Goal: Transaction & Acquisition: Purchase product/service

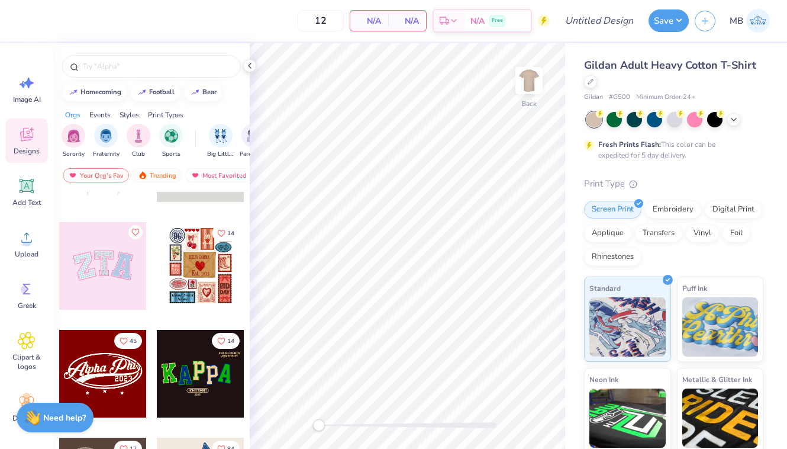
scroll to position [82, 0]
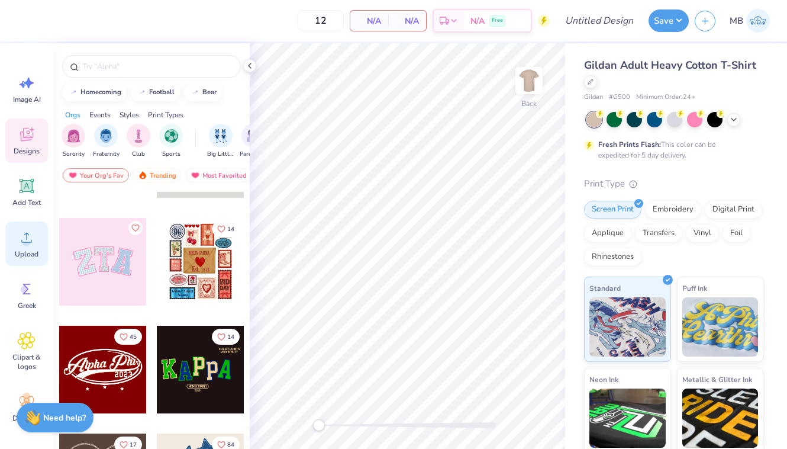
click at [20, 241] on icon at bounding box center [27, 237] width 18 height 18
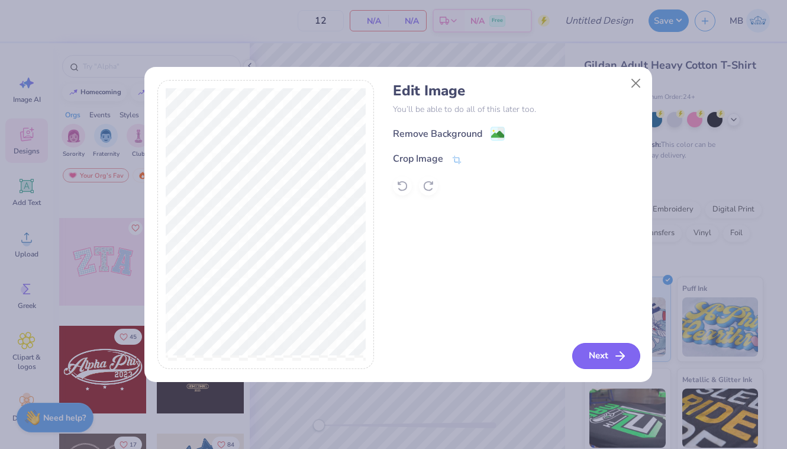
click at [615, 358] on icon "button" at bounding box center [620, 356] width 14 height 14
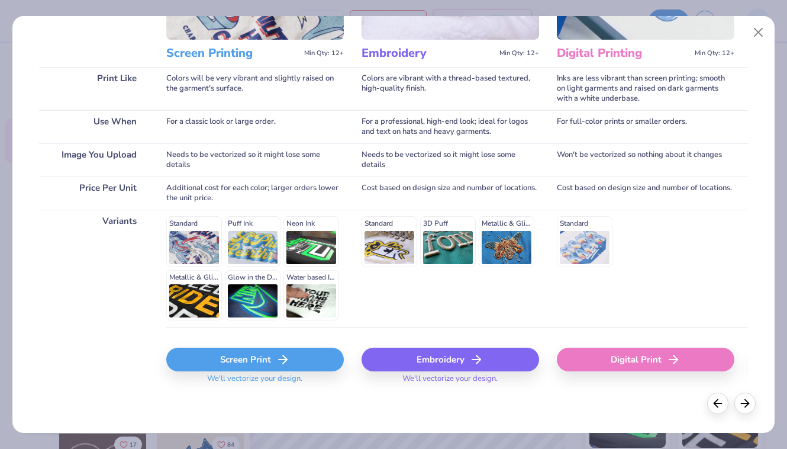
scroll to position [141, 0]
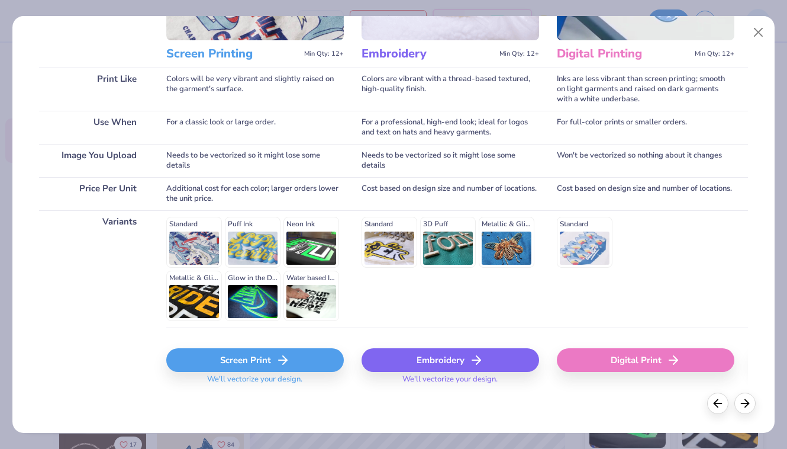
click at [304, 354] on div "Screen Print" at bounding box center [255, 360] width 178 height 24
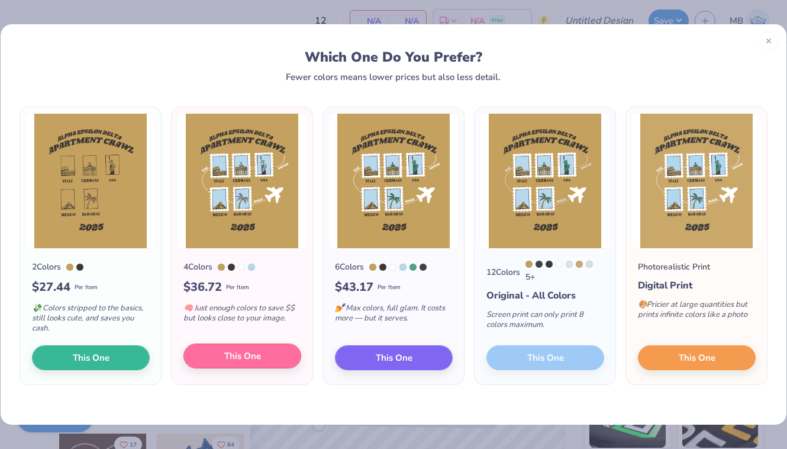
click at [250, 363] on button "This One" at bounding box center [243, 355] width 118 height 25
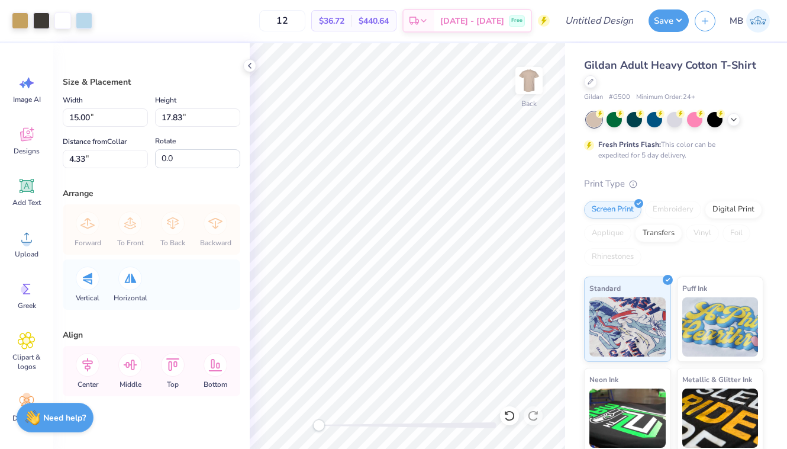
type input "14.08"
type input "16.74"
type input "5.43"
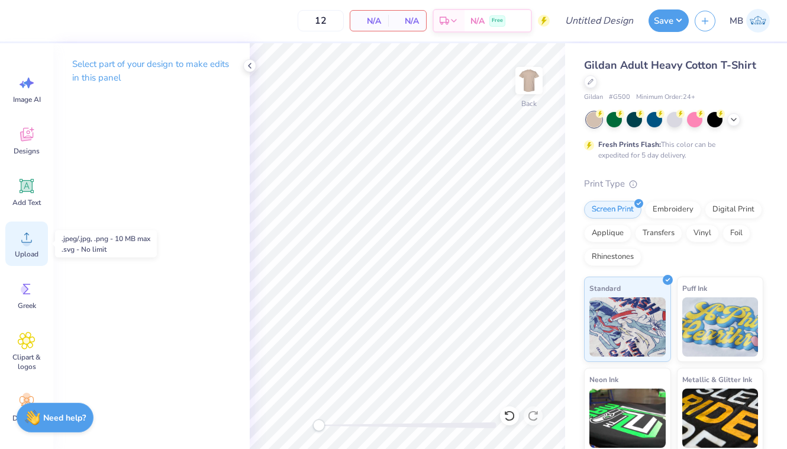
click at [25, 242] on circle at bounding box center [26, 242] width 8 height 8
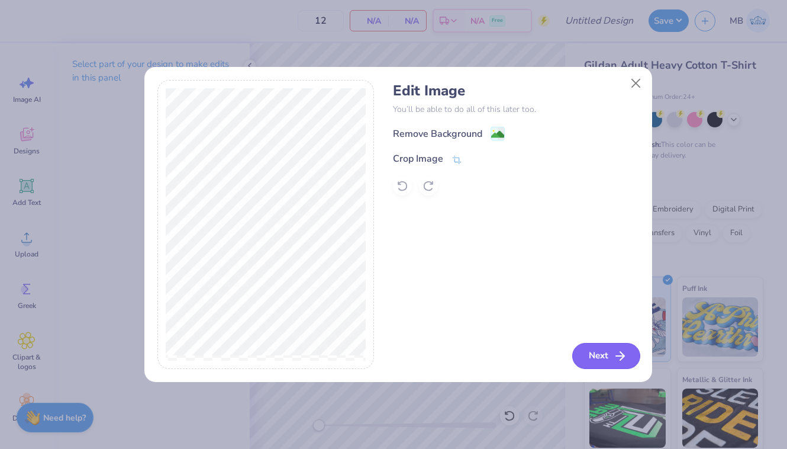
click at [624, 358] on icon "button" at bounding box center [620, 356] width 14 height 14
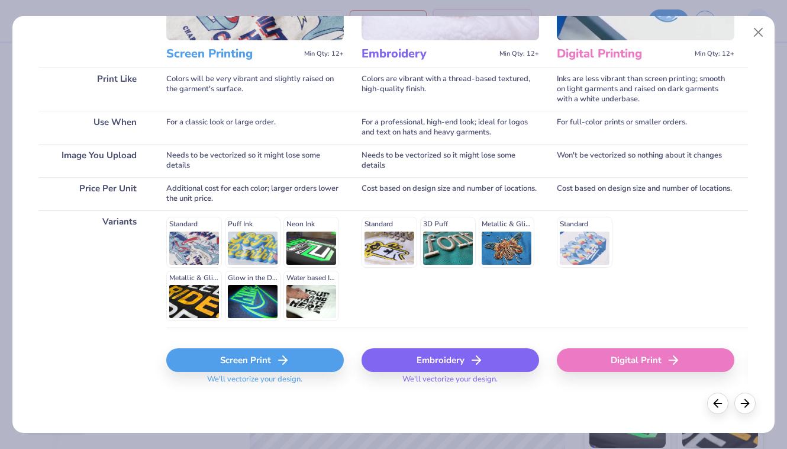
click at [281, 351] on div "Screen Print" at bounding box center [255, 360] width 178 height 24
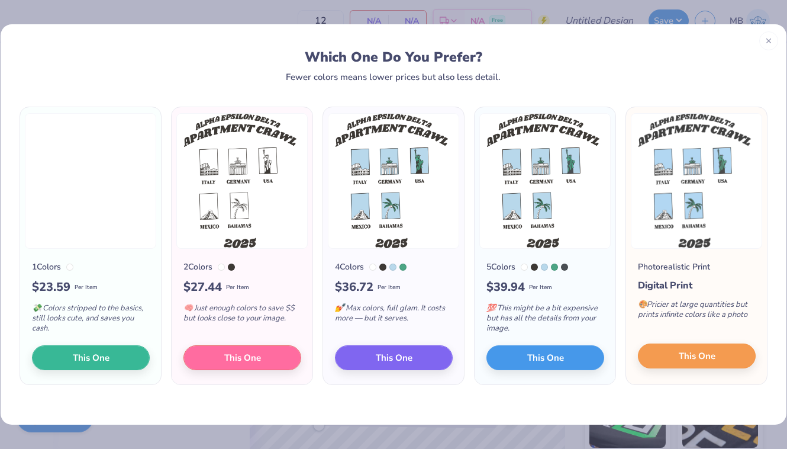
click at [692, 361] on span "This One" at bounding box center [697, 356] width 37 height 14
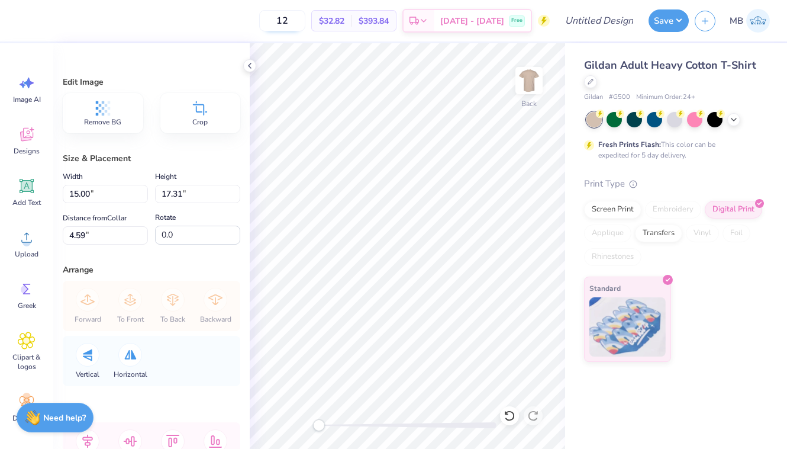
click at [305, 24] on input "12" at bounding box center [282, 20] width 46 height 21
type input "110"
type input "14.20"
type input "16.40"
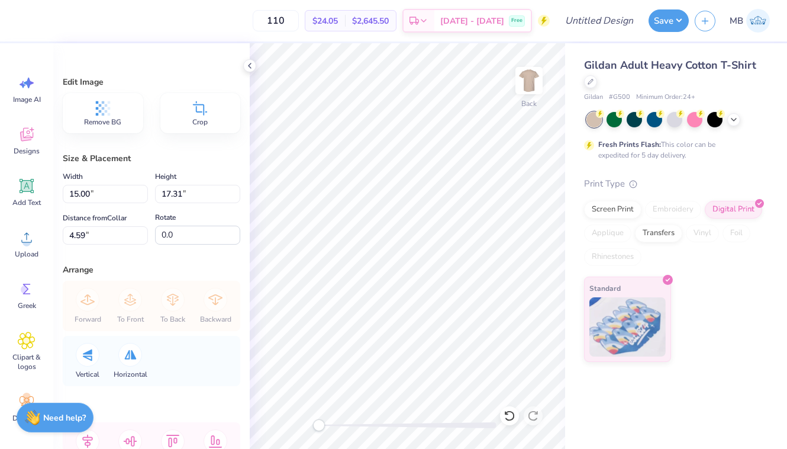
type input "5.51"
type input "13.53"
type input "15.63"
type input "4.04"
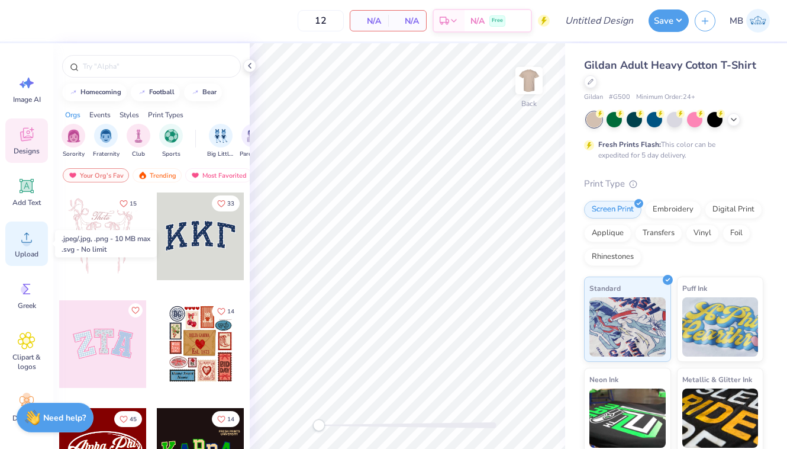
click at [29, 244] on circle at bounding box center [26, 242] width 8 height 8
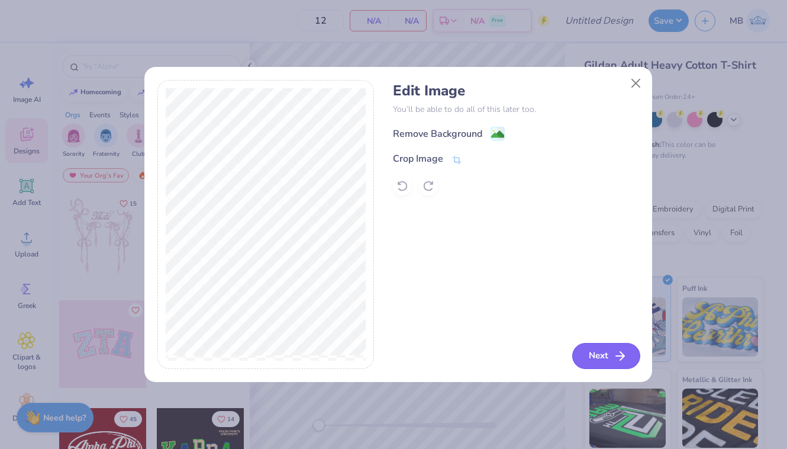
click at [596, 357] on button "Next" at bounding box center [606, 356] width 68 height 26
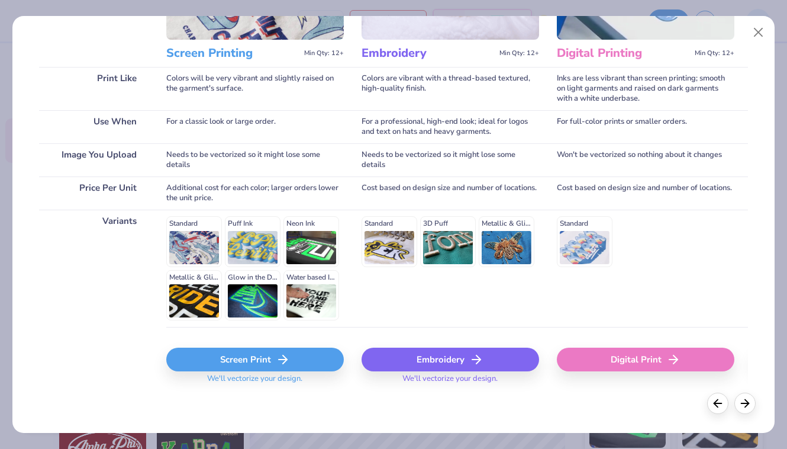
click at [213, 359] on div "Screen Print" at bounding box center [255, 359] width 178 height 24
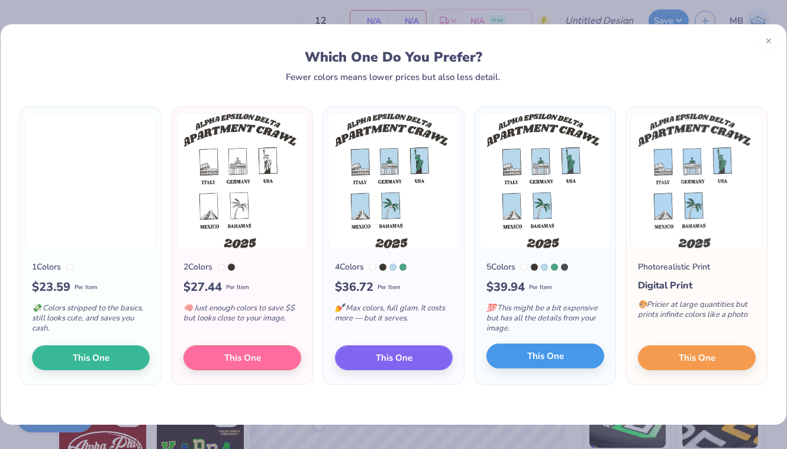
click at [540, 362] on span "This One" at bounding box center [545, 356] width 37 height 14
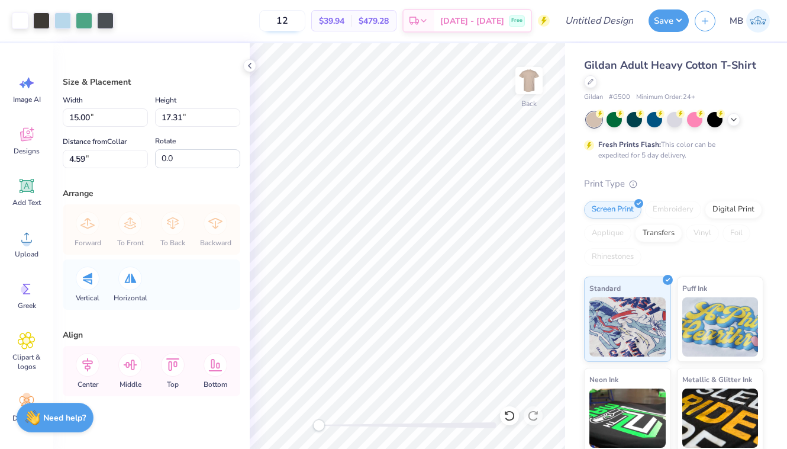
click at [305, 21] on input "12" at bounding box center [282, 20] width 46 height 21
type input "110"
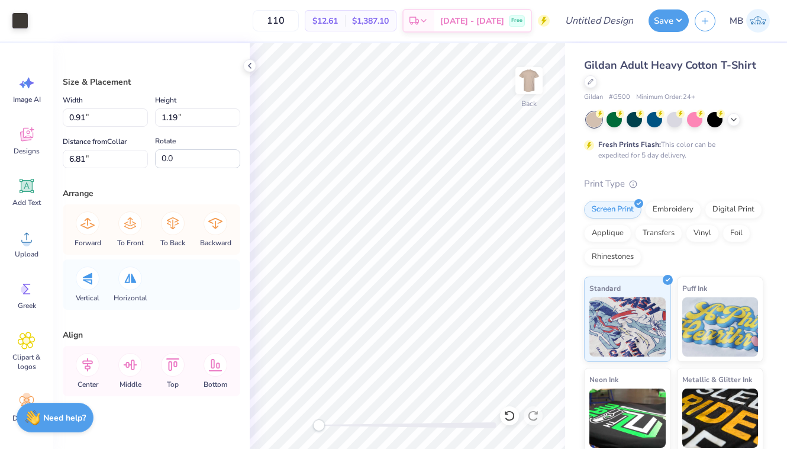
type input "0.91"
type input "1.19"
type input "6.81"
type input "1.11"
type input "1.00"
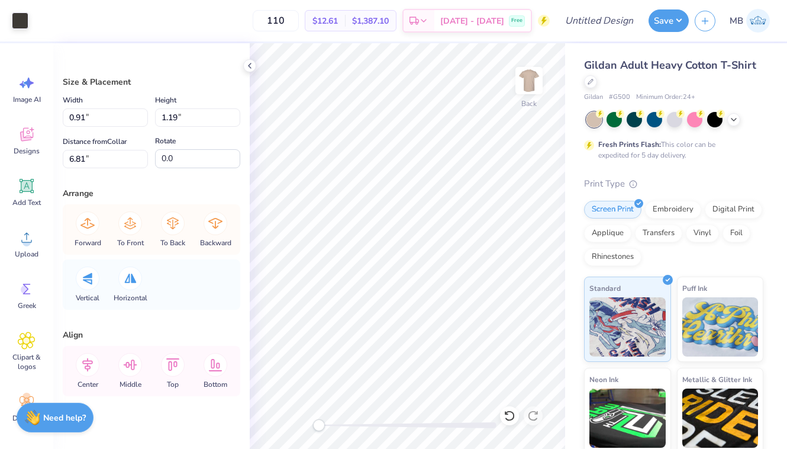
type input "5.99"
type input "0.09"
type input "0.80"
type input "11.59"
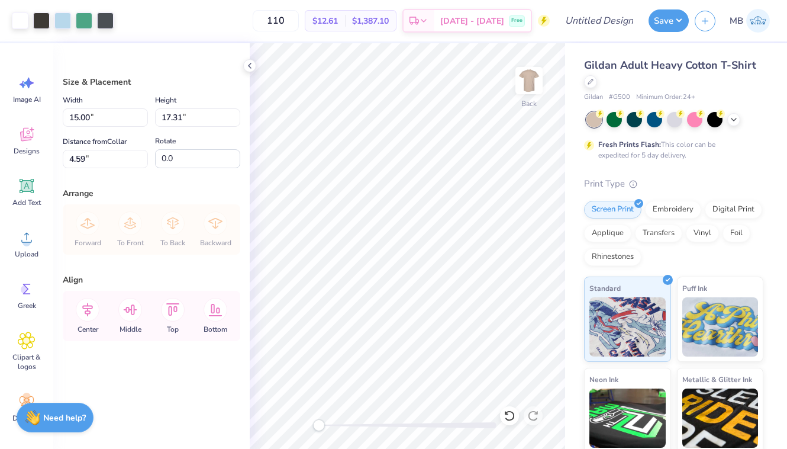
type input "14.40"
type input "16.63"
type input "3.00"
type input "13.71"
type input "15.83"
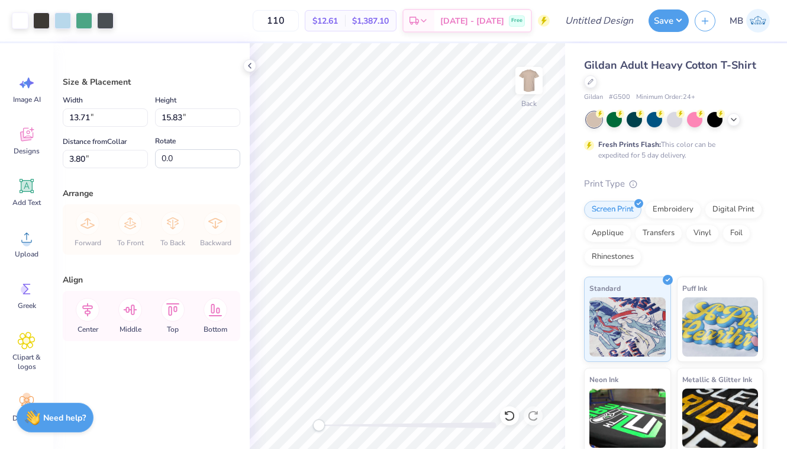
type input "3.00"
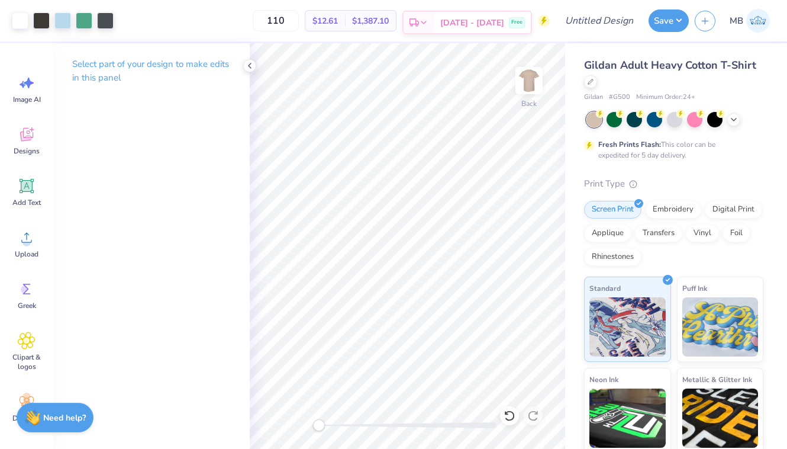
click at [477, 20] on span "[DATE] - [DATE]" at bounding box center [472, 23] width 64 height 12
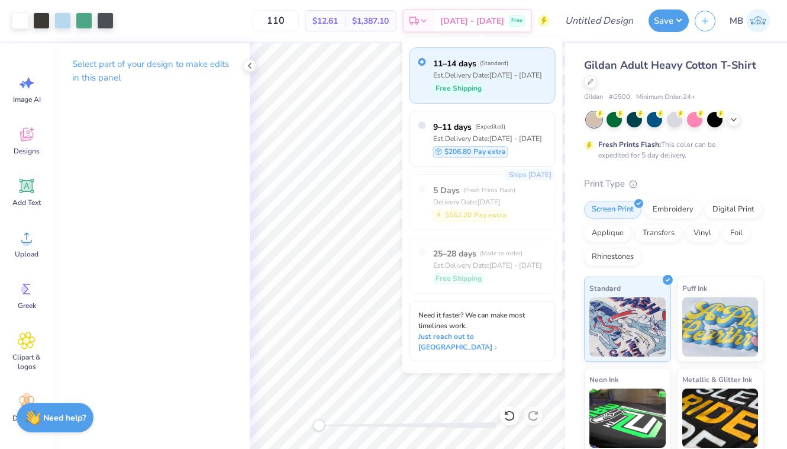
click at [588, 37] on div "Design Title" at bounding box center [599, 20] width 87 height 41
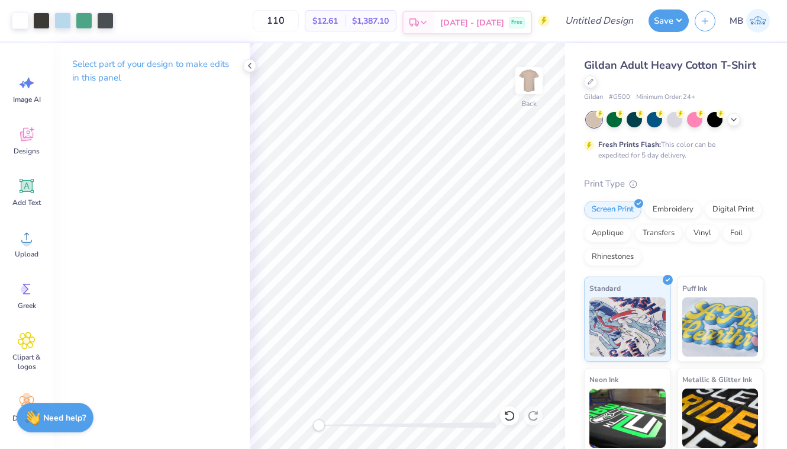
click at [502, 23] on span "[DATE] - [DATE]" at bounding box center [472, 23] width 64 height 12
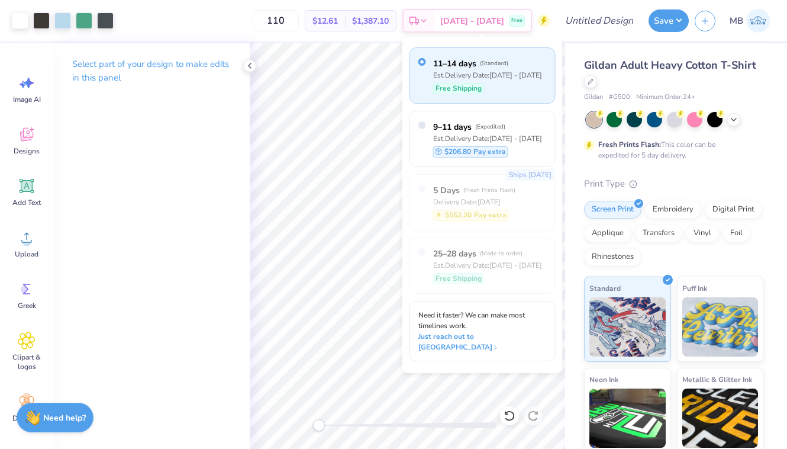
click at [248, 17] on div "110 $12.61 Per Item $1,387.10 Total Est. Delivery Oct 6 - 9 Free" at bounding box center [335, 20] width 430 height 41
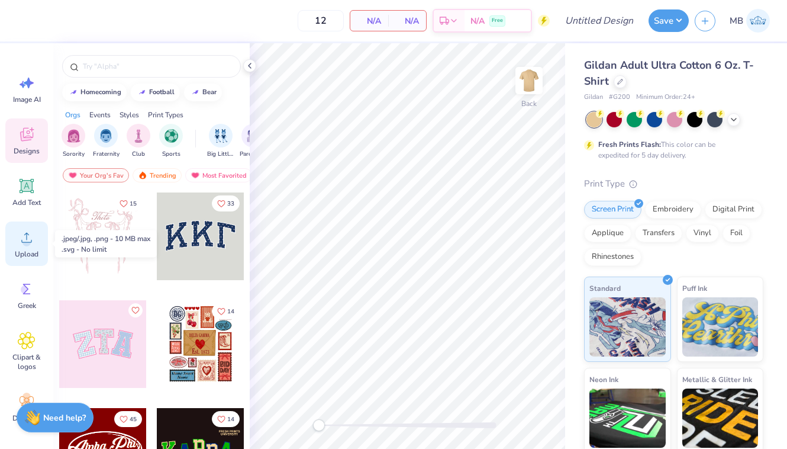
click at [25, 242] on circle at bounding box center [26, 242] width 8 height 8
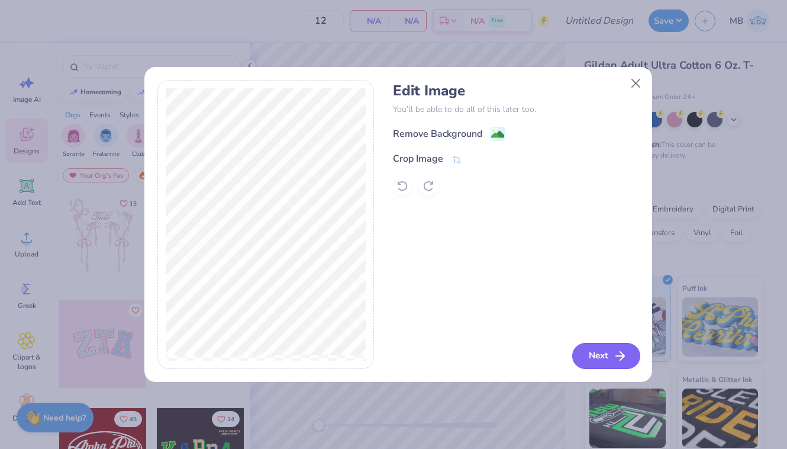
click at [604, 358] on button "Next" at bounding box center [606, 356] width 68 height 26
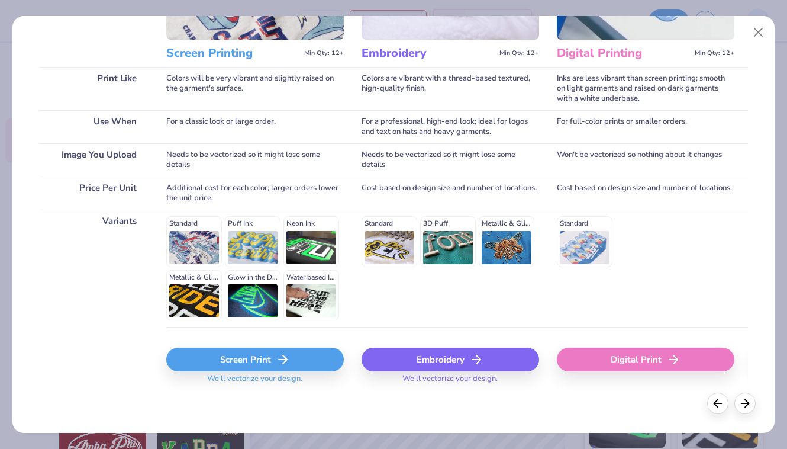
scroll to position [141, 0]
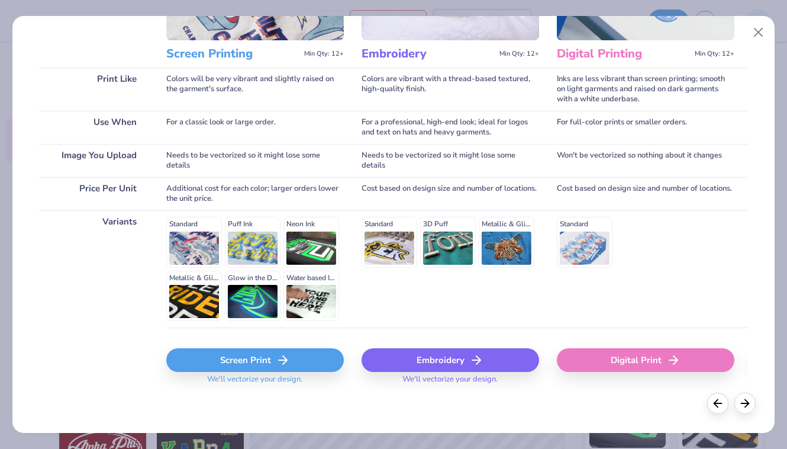
click at [243, 361] on div "Screen Print" at bounding box center [255, 360] width 178 height 24
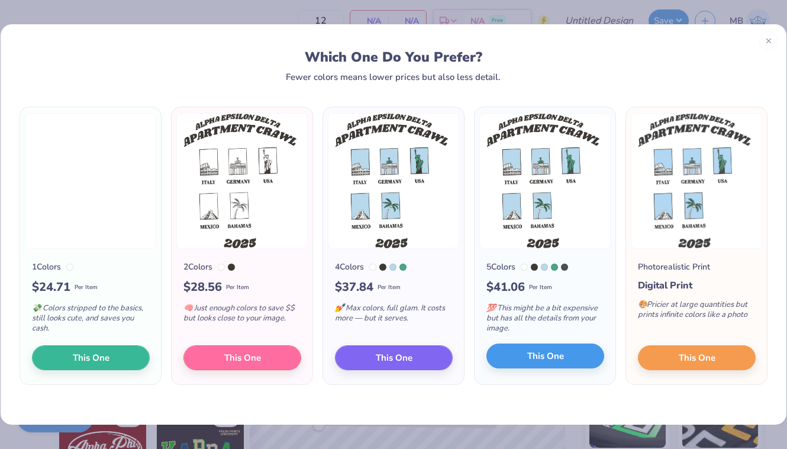
click at [525, 351] on button "This One" at bounding box center [546, 355] width 118 height 25
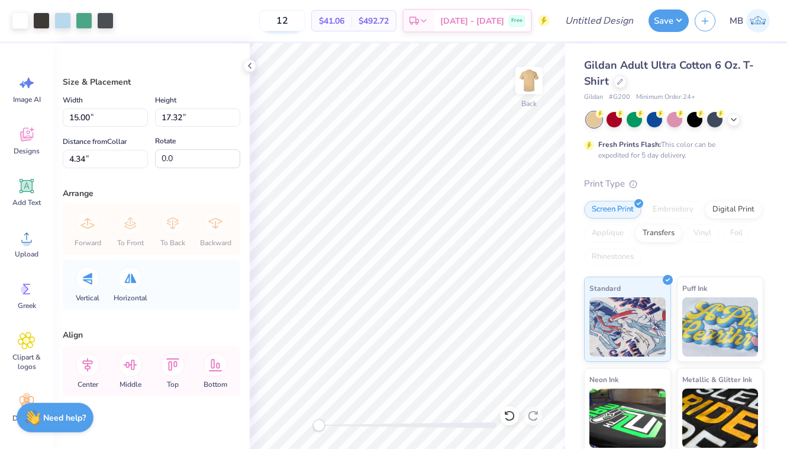
click at [305, 20] on input "12" at bounding box center [282, 20] width 46 height 21
type input "110"
type input "14.03"
type input "16.19"
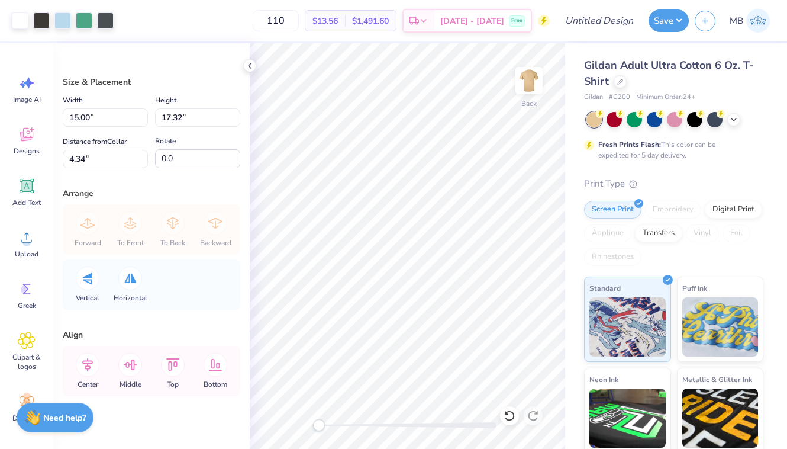
type input "4.12"
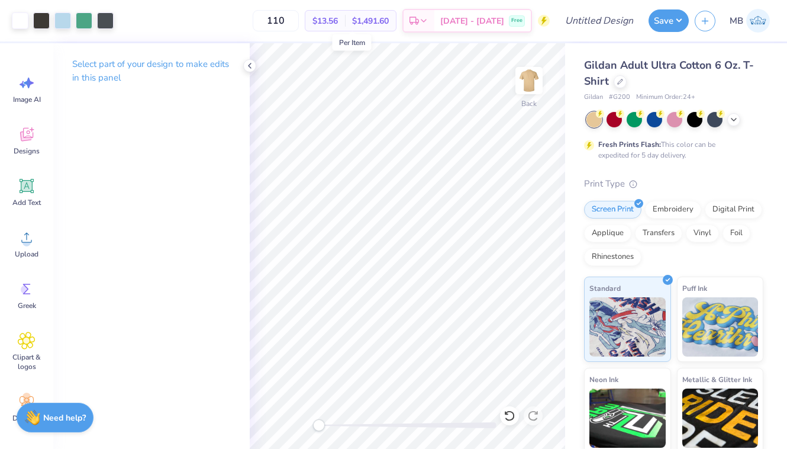
click at [338, 21] on span "$13.56" at bounding box center [325, 21] width 25 height 12
click at [299, 18] on input "110" at bounding box center [276, 20] width 46 height 21
click at [299, 22] on input "100" at bounding box center [276, 20] width 46 height 21
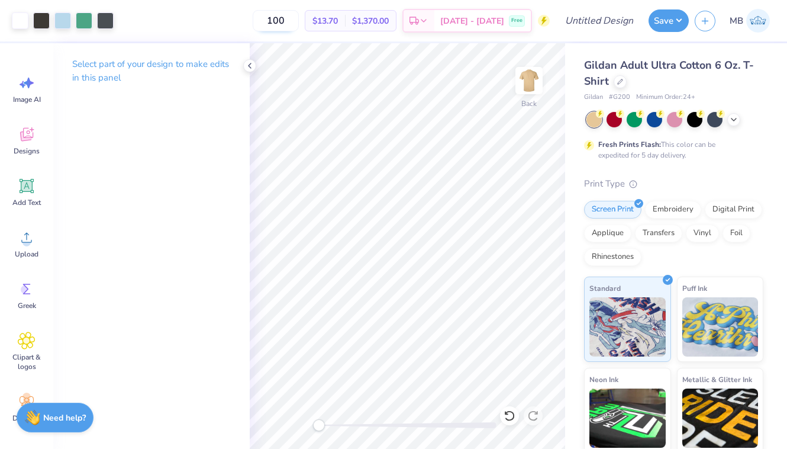
click at [299, 22] on input "100" at bounding box center [276, 20] width 46 height 21
click at [299, 23] on input "90" at bounding box center [276, 20] width 46 height 21
drag, startPoint x: 313, startPoint y: 27, endPoint x: 291, endPoint y: 24, distance: 22.1
click at [291, 24] on input "80" at bounding box center [276, 20] width 46 height 21
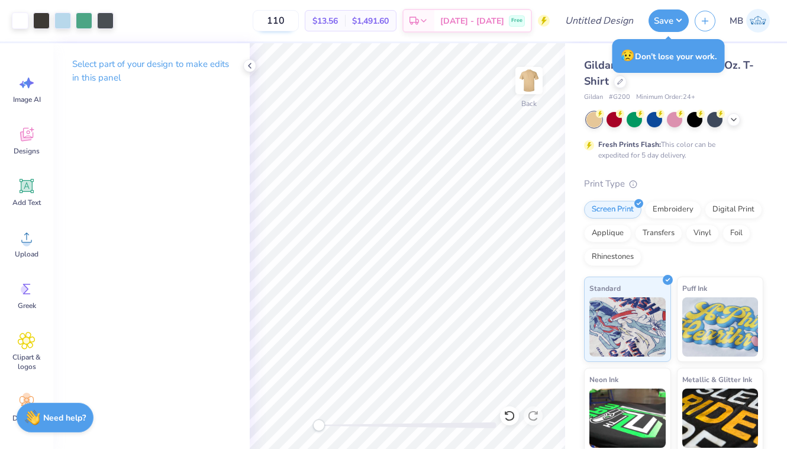
drag, startPoint x: 314, startPoint y: 20, endPoint x: 281, endPoint y: 18, distance: 32.6
click at [281, 18] on input "110" at bounding box center [276, 20] width 46 height 21
type input "80"
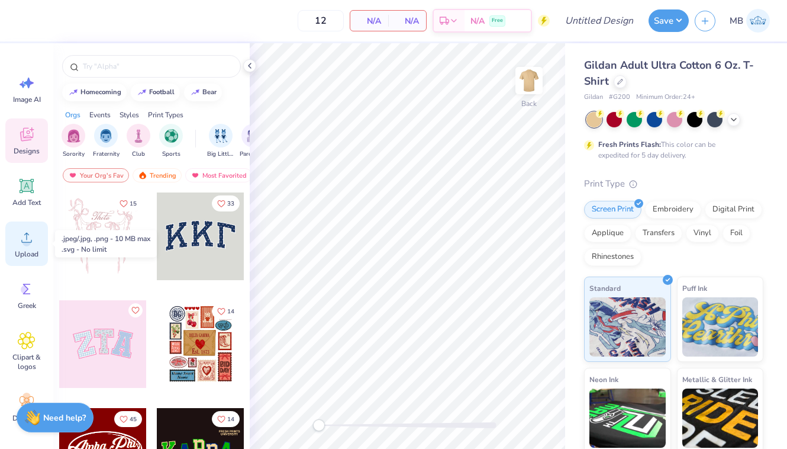
click at [21, 248] on div "Upload" at bounding box center [26, 243] width 43 height 44
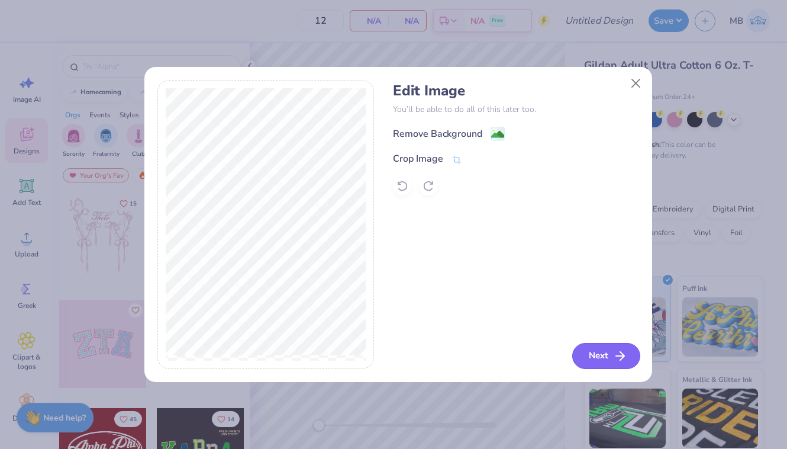
click at [620, 349] on icon "button" at bounding box center [620, 356] width 14 height 14
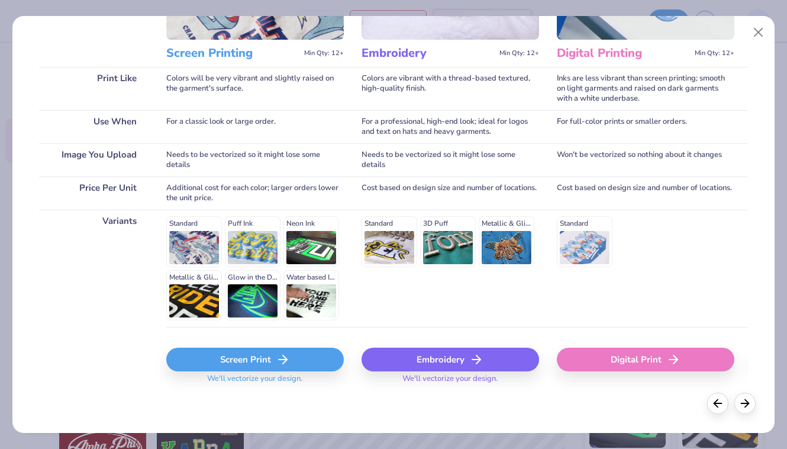
click at [269, 354] on div "Screen Print" at bounding box center [255, 359] width 178 height 24
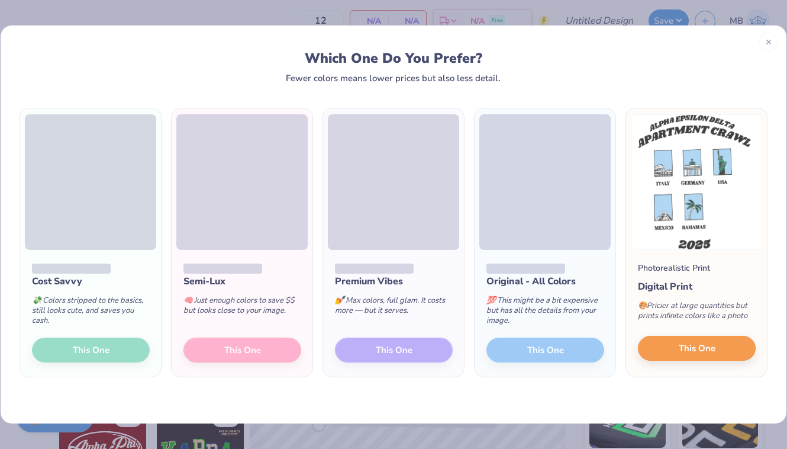
click at [677, 346] on button "This One" at bounding box center [697, 348] width 118 height 25
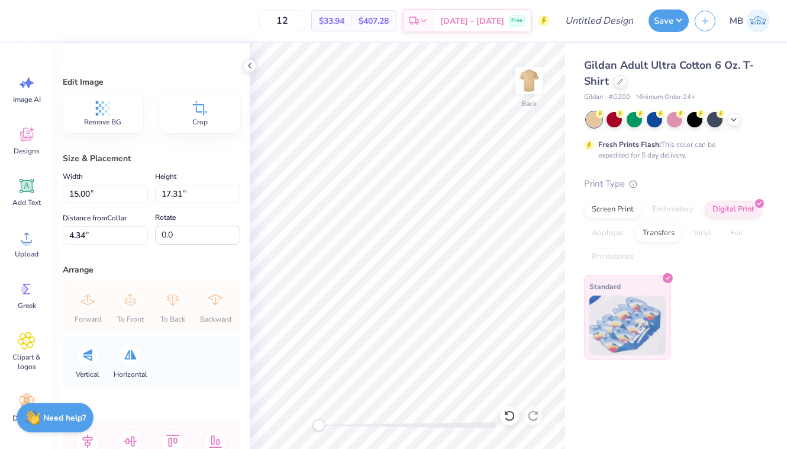
type input "13.87"
type input "16.01"
type input "5.64"
click at [305, 17] on input "12" at bounding box center [282, 20] width 46 height 21
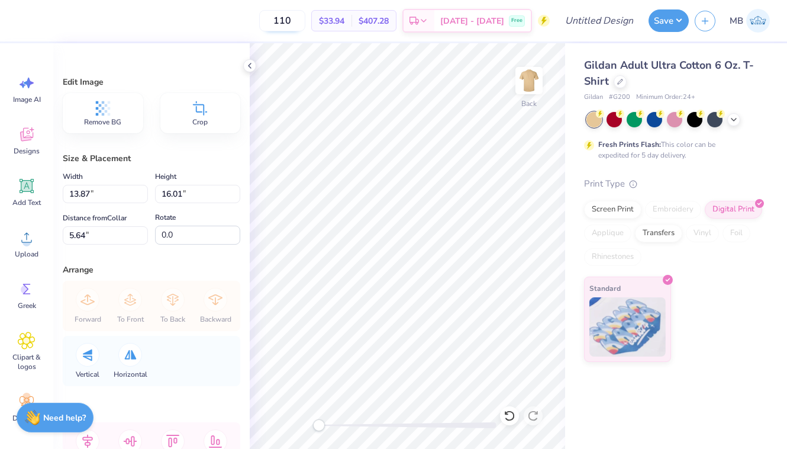
type input "110"
click at [489, 21] on span "[DATE] - [DATE]" at bounding box center [472, 23] width 64 height 12
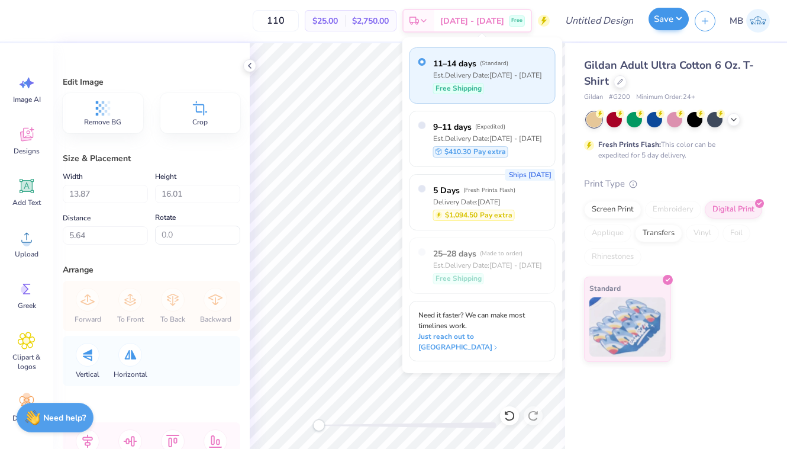
click at [671, 26] on button "Save" at bounding box center [669, 19] width 40 height 22
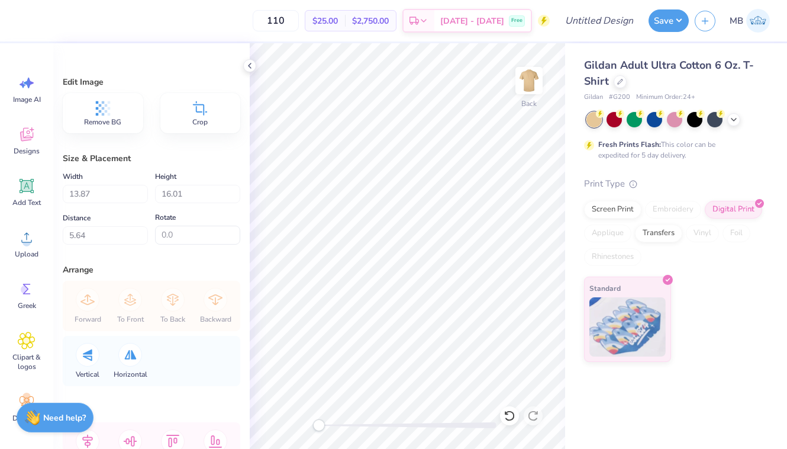
click at [741, 302] on div "Standard" at bounding box center [673, 318] width 179 height 85
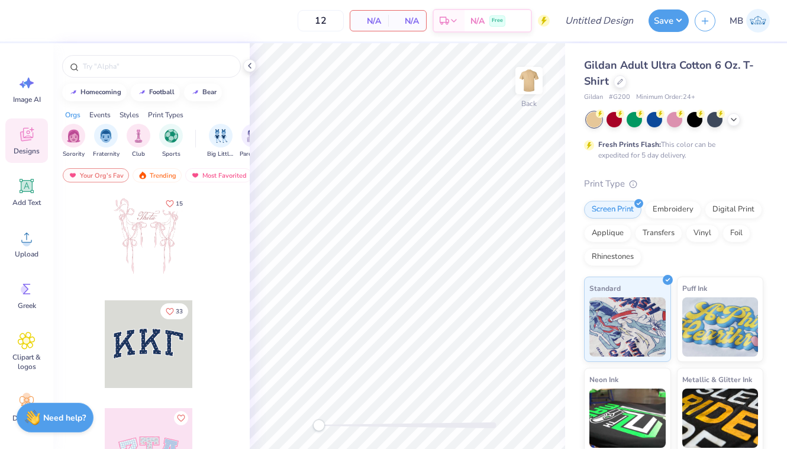
click at [30, 190] on icon at bounding box center [26, 186] width 11 height 11
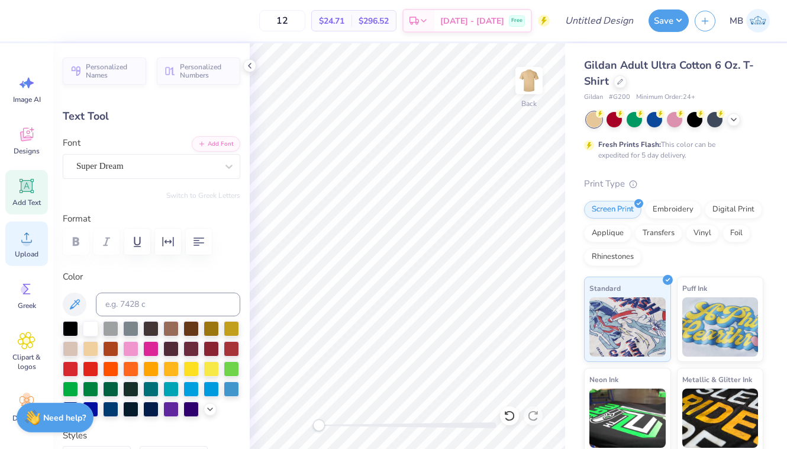
click at [29, 228] on icon at bounding box center [27, 237] width 18 height 18
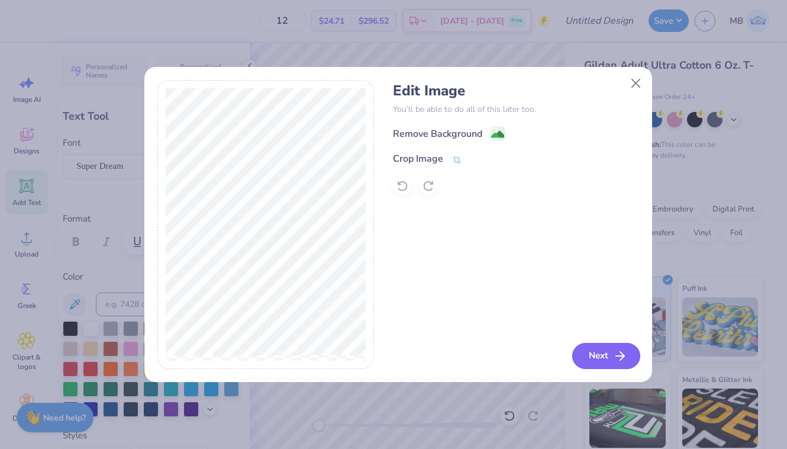
click at [610, 362] on button "Next" at bounding box center [606, 356] width 68 height 26
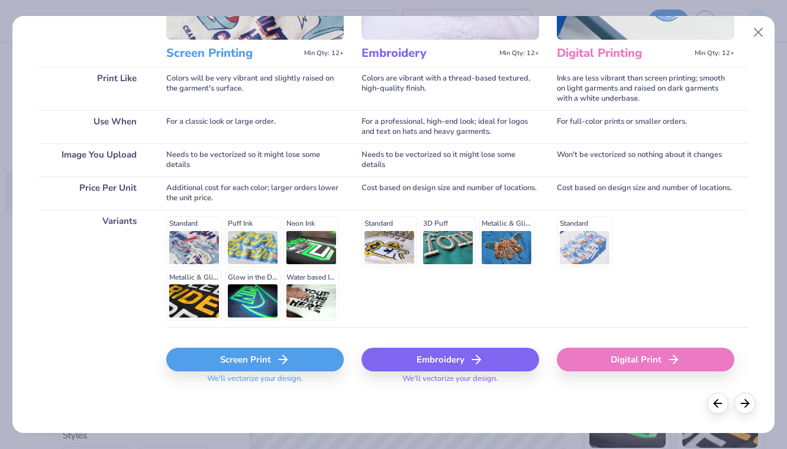
scroll to position [141, 0]
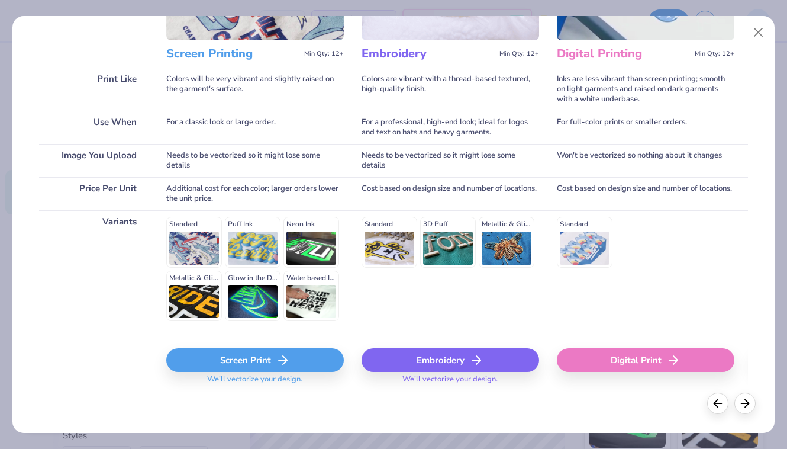
click at [278, 358] on icon at bounding box center [283, 360] width 14 height 14
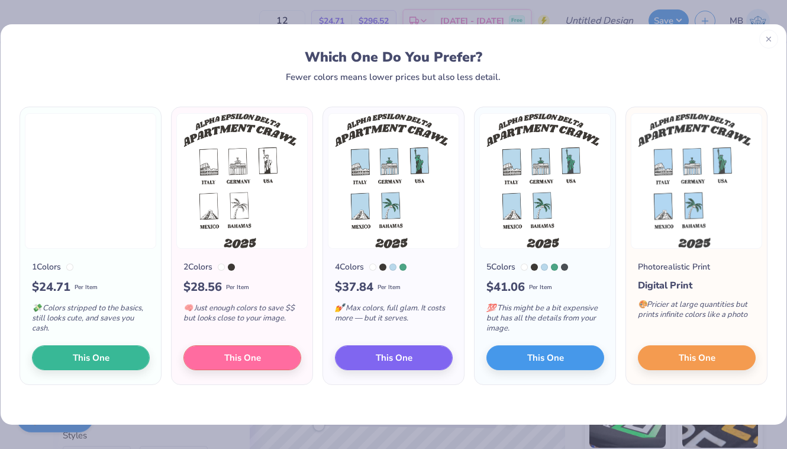
click at [766, 43] on div at bounding box center [768, 39] width 19 height 19
